Goal: Navigation & Orientation: Find specific page/section

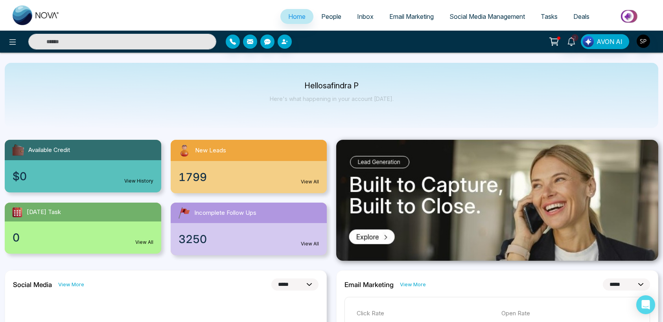
select select "*"
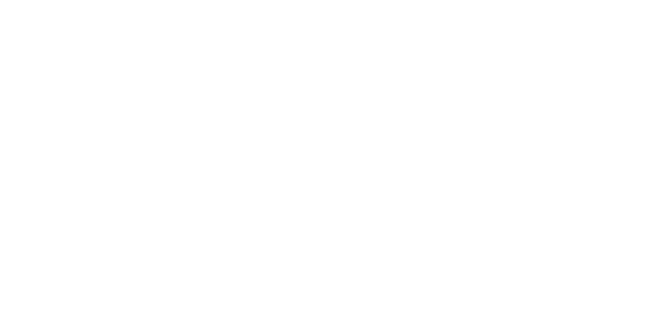
select select "*"
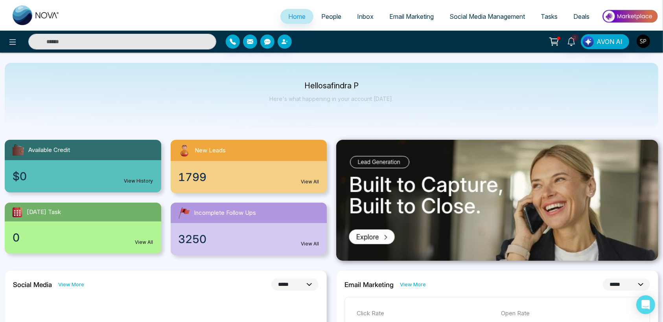
click at [325, 13] on span "People" at bounding box center [331, 17] width 20 height 8
click at [14, 39] on icon at bounding box center [12, 41] width 9 height 9
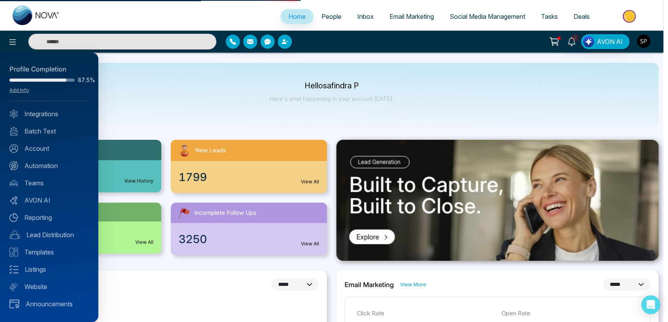
click at [171, 92] on div at bounding box center [334, 161] width 668 height 322
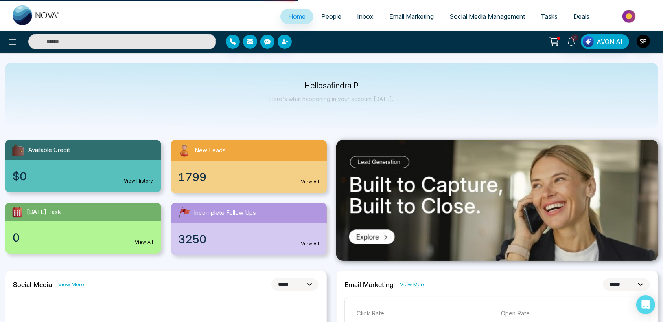
click at [406, 16] on span "Email Marketing" at bounding box center [411, 17] width 44 height 8
click at [463, 14] on span "Social Media Management" at bounding box center [486, 17] width 75 height 8
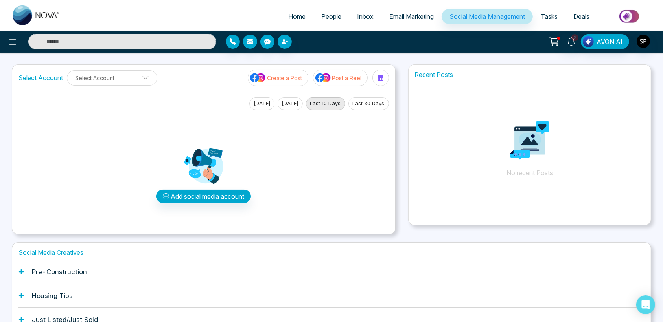
click at [547, 18] on span "Tasks" at bounding box center [549, 17] width 17 height 8
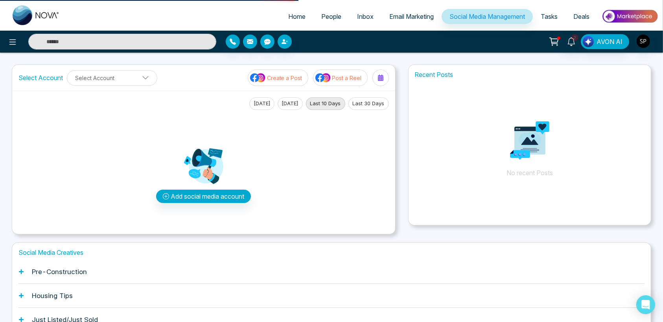
click at [547, 15] on span "Tasks" at bounding box center [549, 17] width 17 height 8
click at [585, 13] on span "Deals" at bounding box center [581, 17] width 16 height 8
click at [294, 15] on span "Home" at bounding box center [296, 17] width 17 height 8
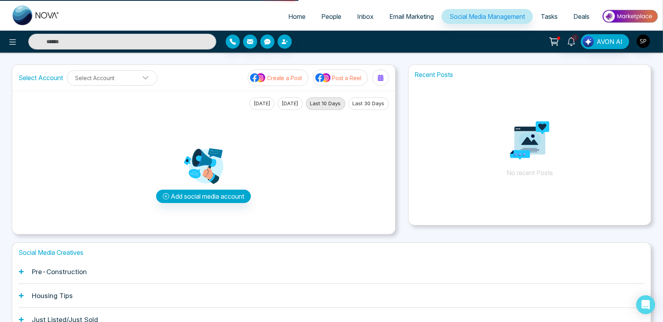
select select "*"
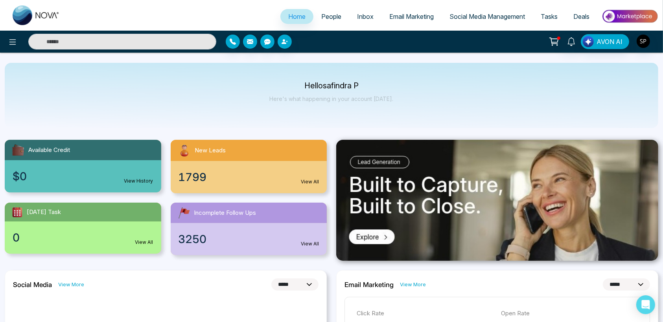
click at [328, 17] on span "People" at bounding box center [331, 17] width 20 height 8
